Goal: Information Seeking & Learning: Find specific fact

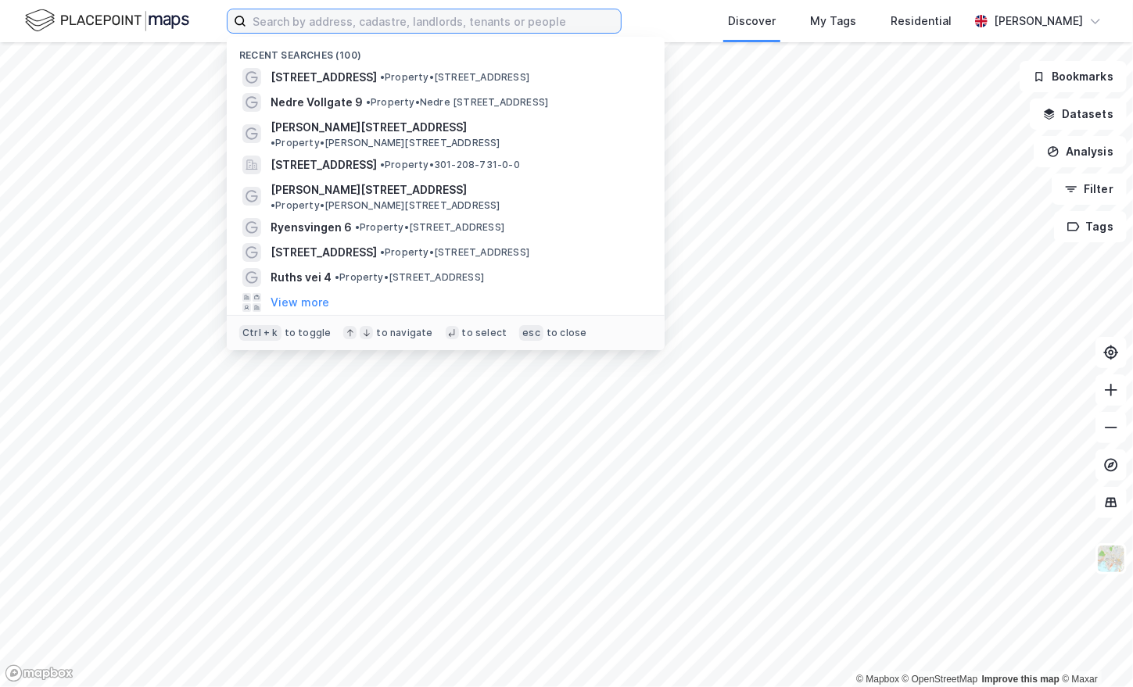
click at [387, 32] on input at bounding box center [433, 20] width 374 height 23
paste input "[STREET_ADDRESS] A-B og [STREET_ADDRESS] A-C"
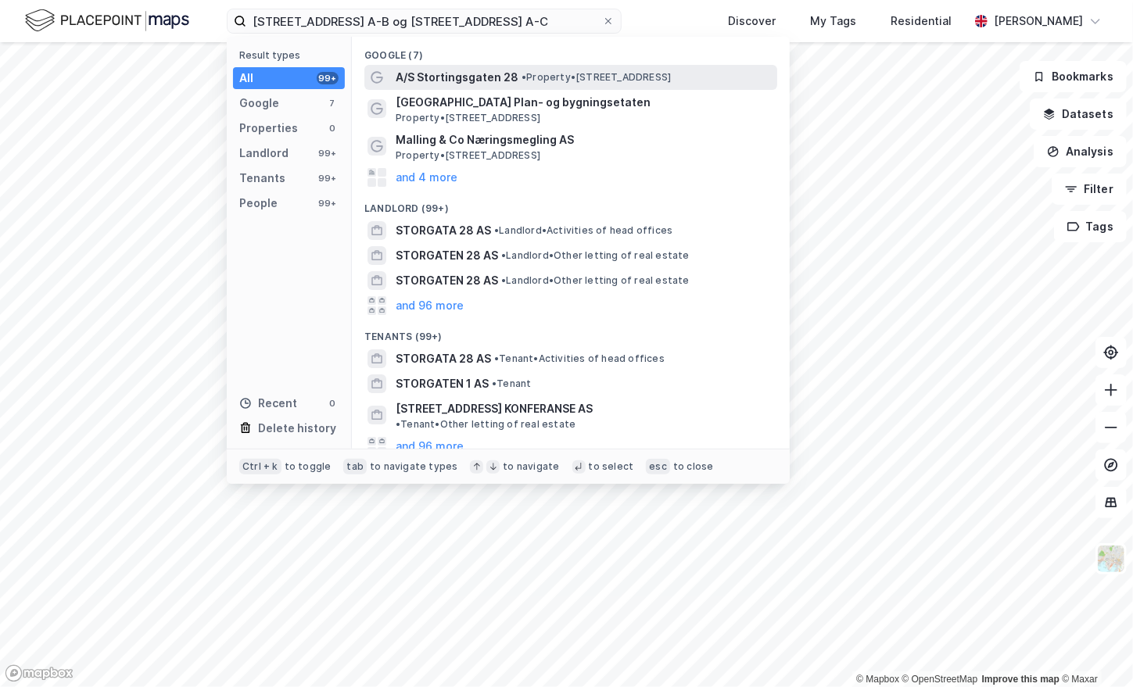
click at [482, 81] on span "A/S Stortingsgaten 28" at bounding box center [457, 77] width 123 height 19
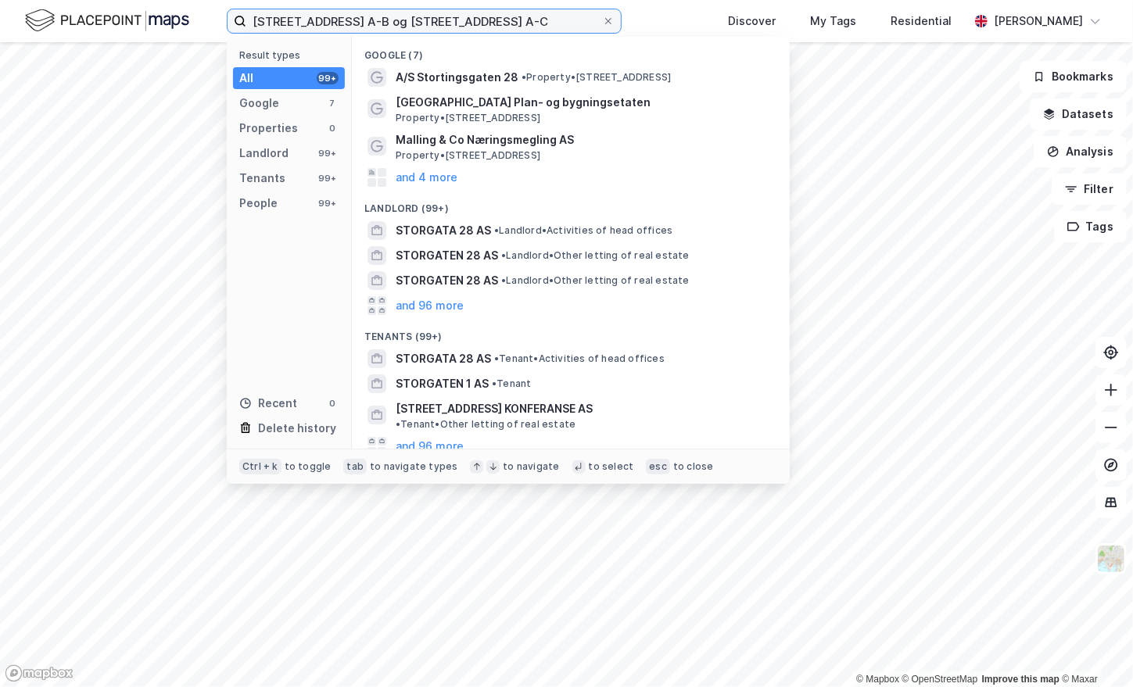
drag, startPoint x: 348, startPoint y: 20, endPoint x: 535, endPoint y: 25, distance: 187.7
click at [535, 25] on input "[STREET_ADDRESS] A-B og [STREET_ADDRESS] A-C" at bounding box center [424, 20] width 356 height 23
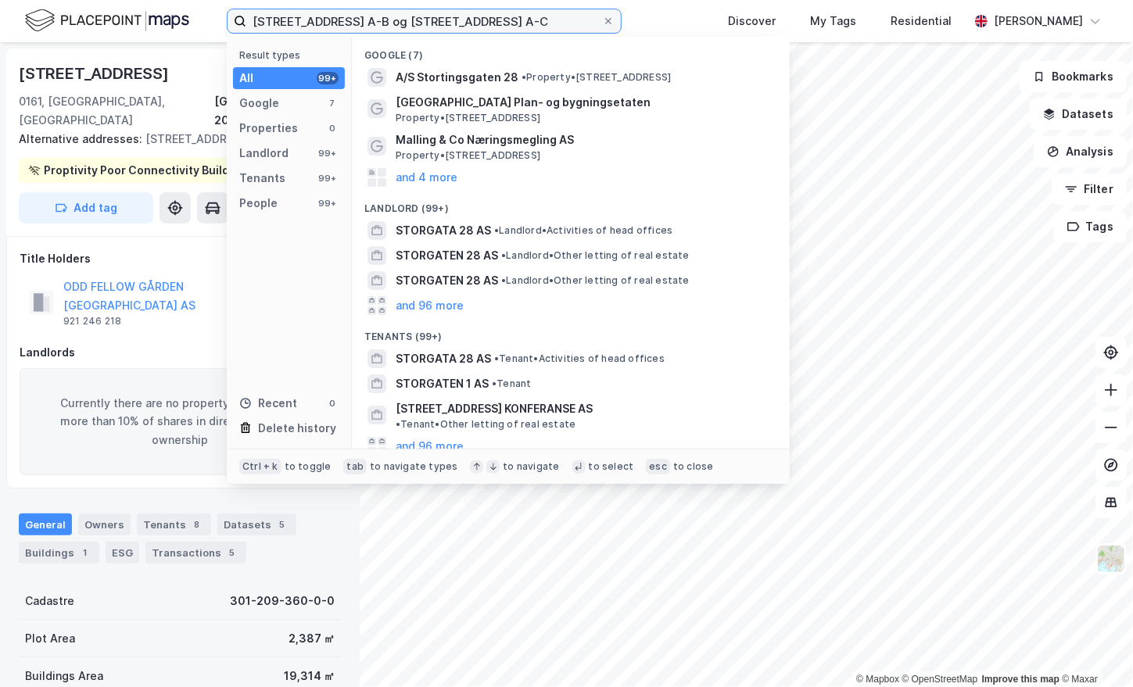
click at [522, 20] on input "[STREET_ADDRESS] A-B og [STREET_ADDRESS] A-C" at bounding box center [424, 20] width 356 height 23
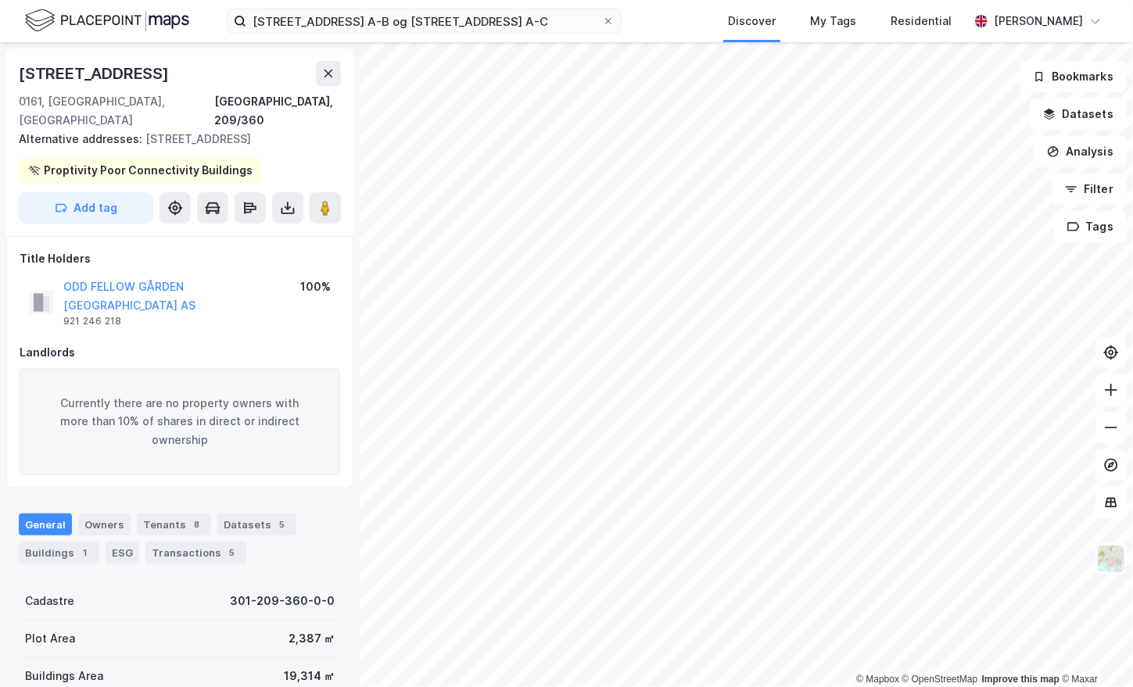
click at [662, 22] on div "[STREET_ADDRESS] A-B og [STREET_ADDRESS] A-C Discover My Tags Residential [PERS…" at bounding box center [566, 21] width 1133 height 42
click at [784, 33] on div "[STREET_ADDRESS] Discover My Tags Residential [PERSON_NAME] © Mapbox © OpenStre…" at bounding box center [566, 343] width 1133 height 687
click at [696, 686] on html "[STREET_ADDRESS] Discover My Tags Residential [PERSON_NAME] © Mapbox © OpenStre…" at bounding box center [566, 343] width 1133 height 687
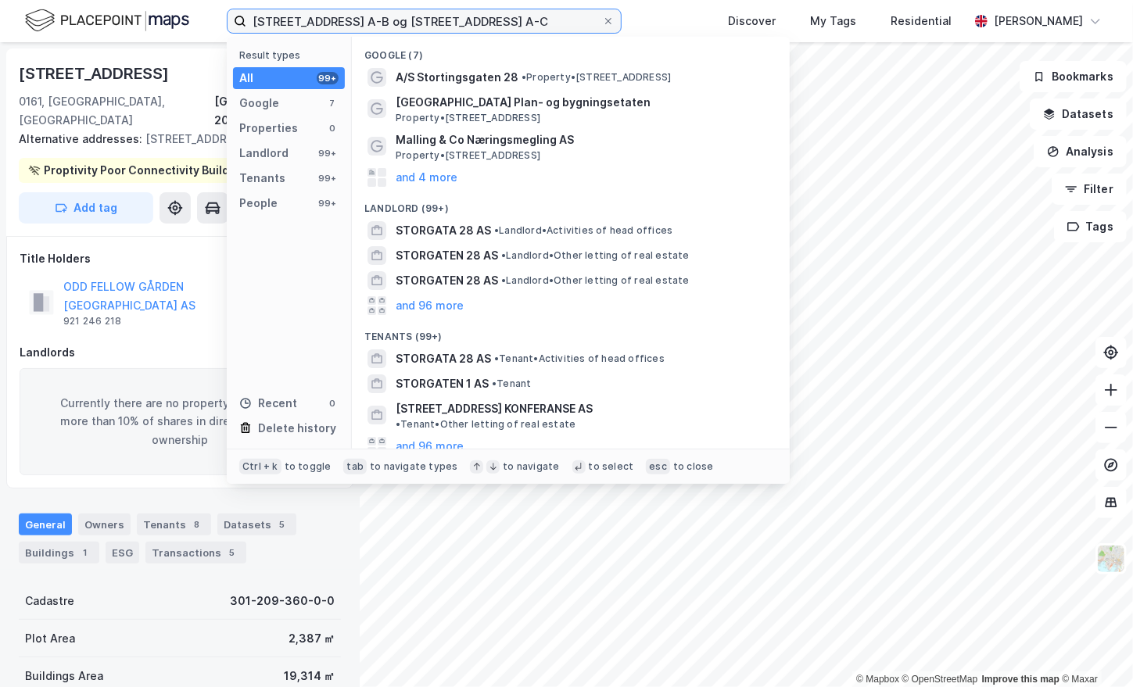
drag, startPoint x: 343, startPoint y: 20, endPoint x: 640, endPoint y: 44, distance: 298.0
click at [621, 34] on div "[STREET_ADDRESS] A-B og [STREET_ADDRESS] A-C Result types All 99+ Google 7 Prop…" at bounding box center [424, 21] width 395 height 25
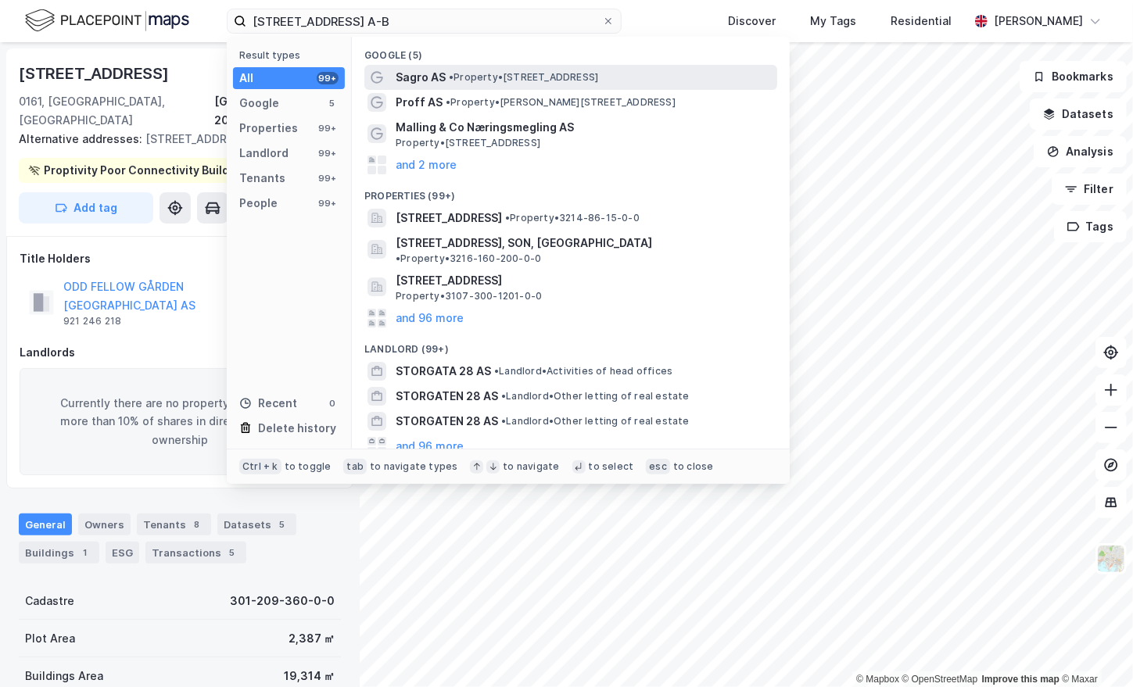
click at [630, 81] on div "Sagro AS • Property • [STREET_ADDRESS]" at bounding box center [585, 77] width 378 height 19
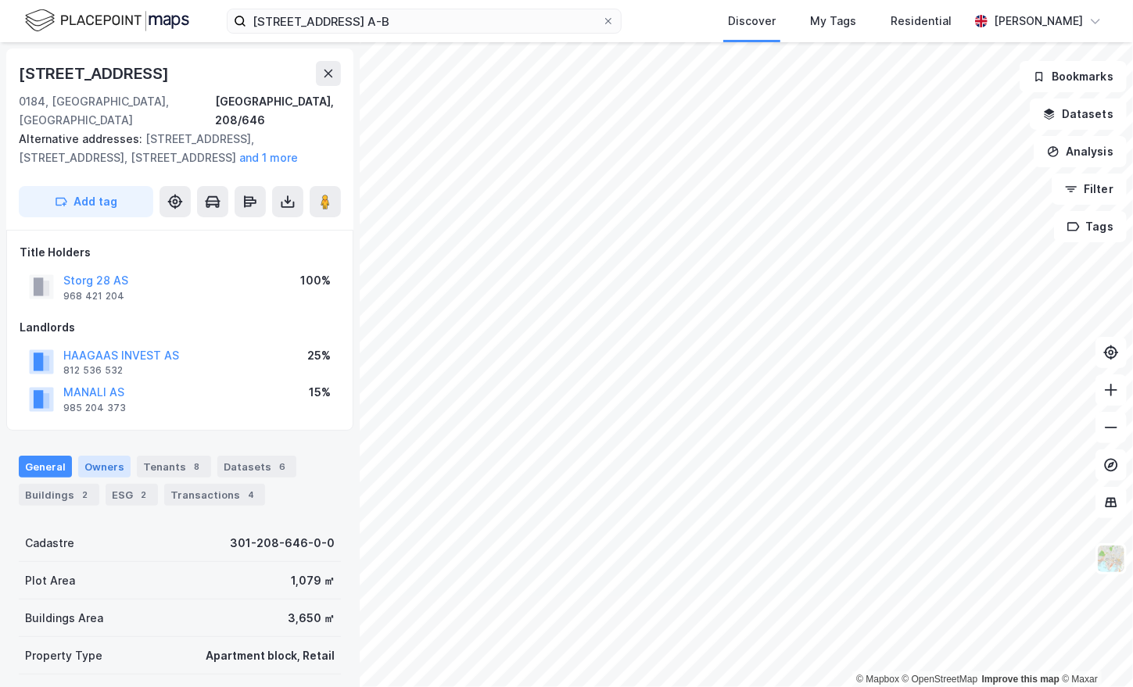
click at [109, 456] on div "Owners" at bounding box center [104, 467] width 52 height 22
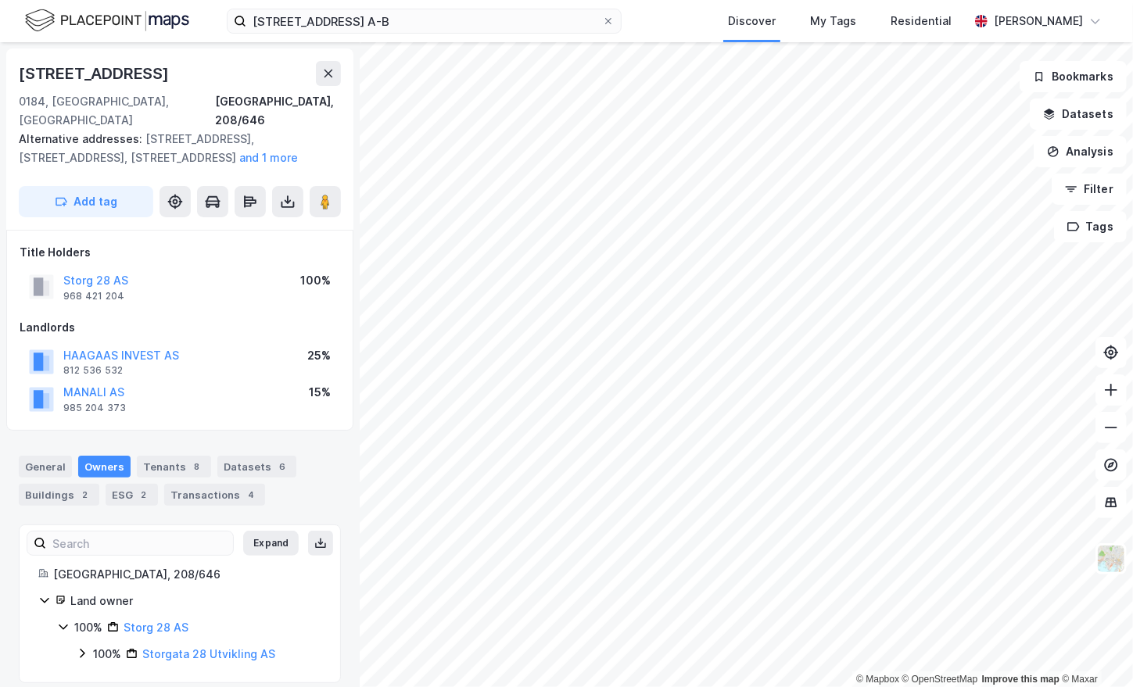
click at [66, 621] on icon at bounding box center [63, 627] width 13 height 13
click at [165, 621] on link "Storg 28 AS" at bounding box center [156, 627] width 65 height 13
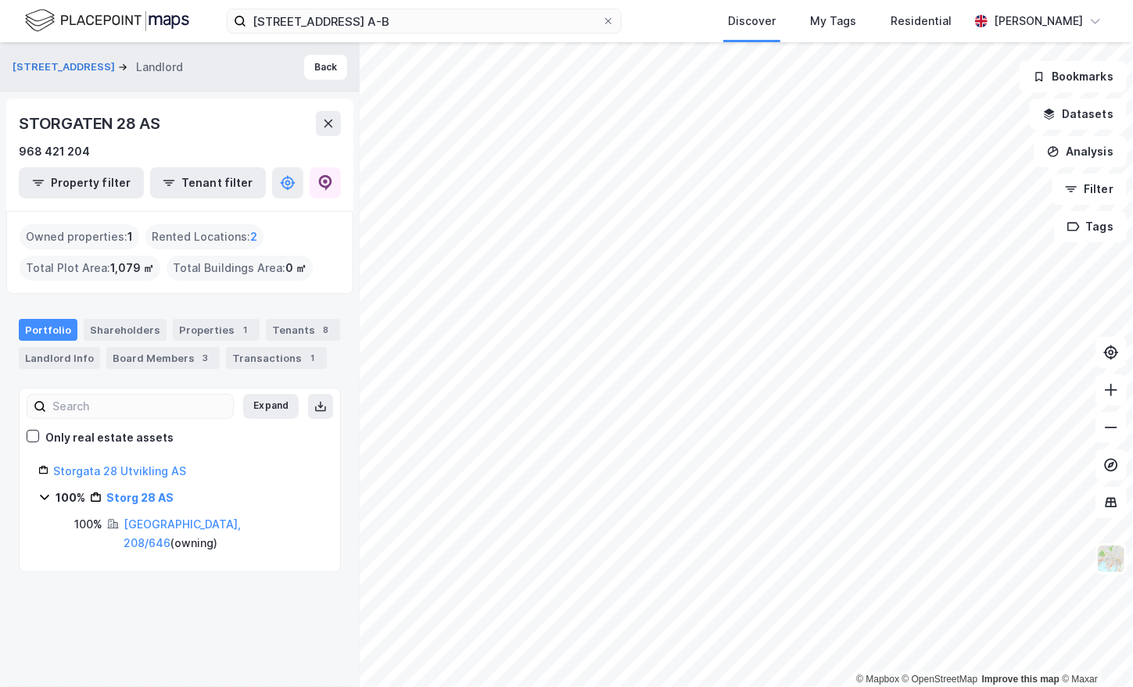
click at [77, 125] on div "STORGATEN 28 AS" at bounding box center [91, 123] width 145 height 25
copy div "STORGATEN 28 AS"
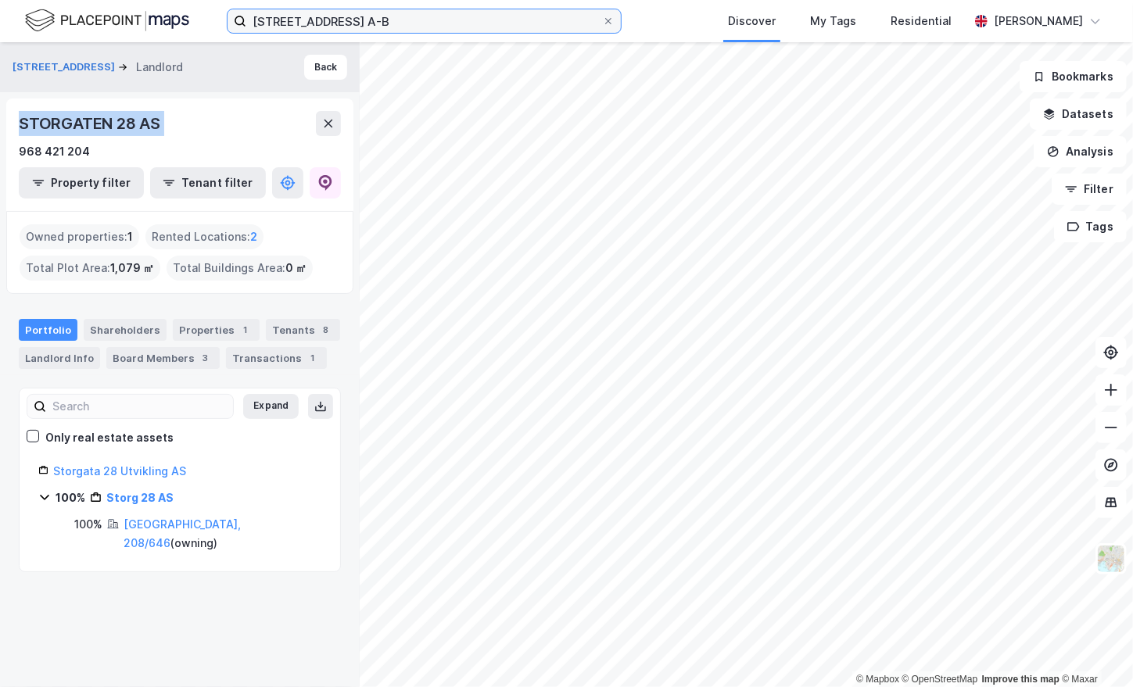
click at [358, 21] on input "[STREET_ADDRESS] A-B" at bounding box center [424, 20] width 356 height 23
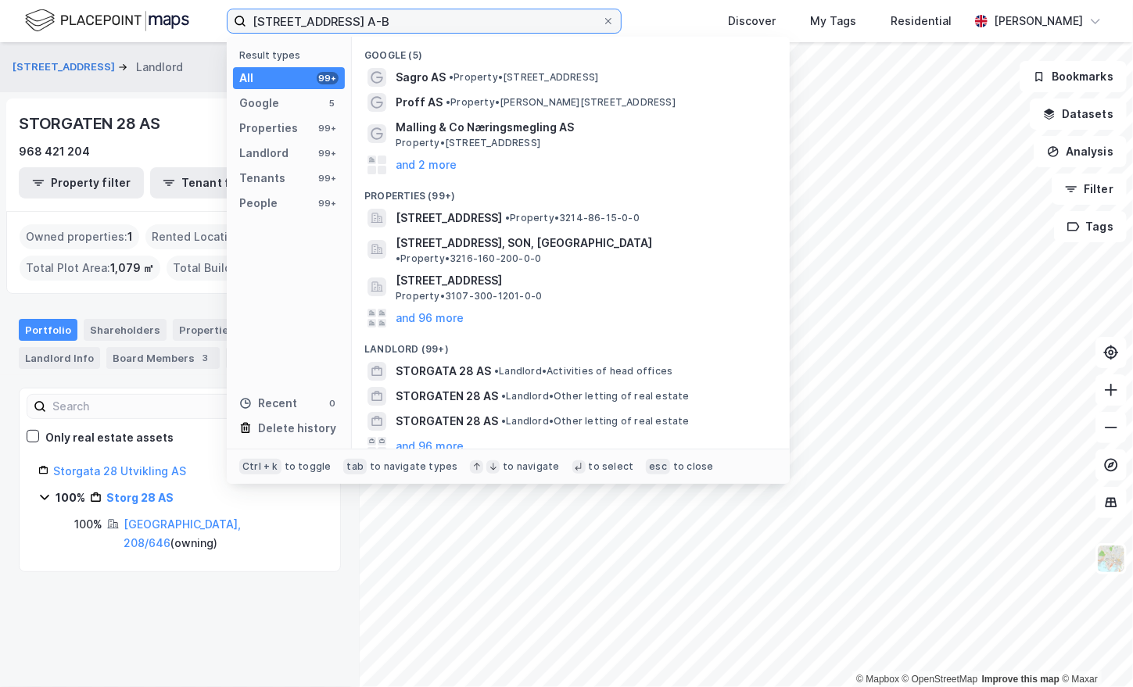
click at [358, 21] on input "[STREET_ADDRESS] A-B" at bounding box center [424, 20] width 356 height 23
paste input "Tollbugata 25 Holding AS"
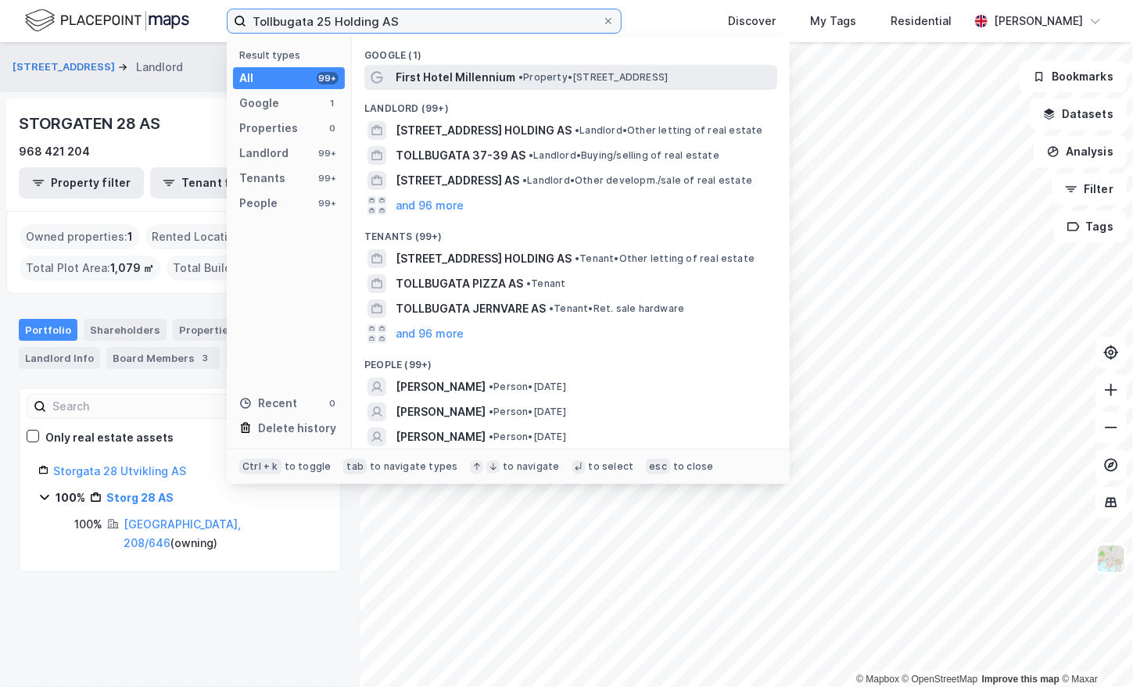
type input "Tollbugata 25 Holding AS"
click at [480, 78] on span "First Hotel Millennium" at bounding box center [456, 77] width 120 height 19
